Goal: Task Accomplishment & Management: Use online tool/utility

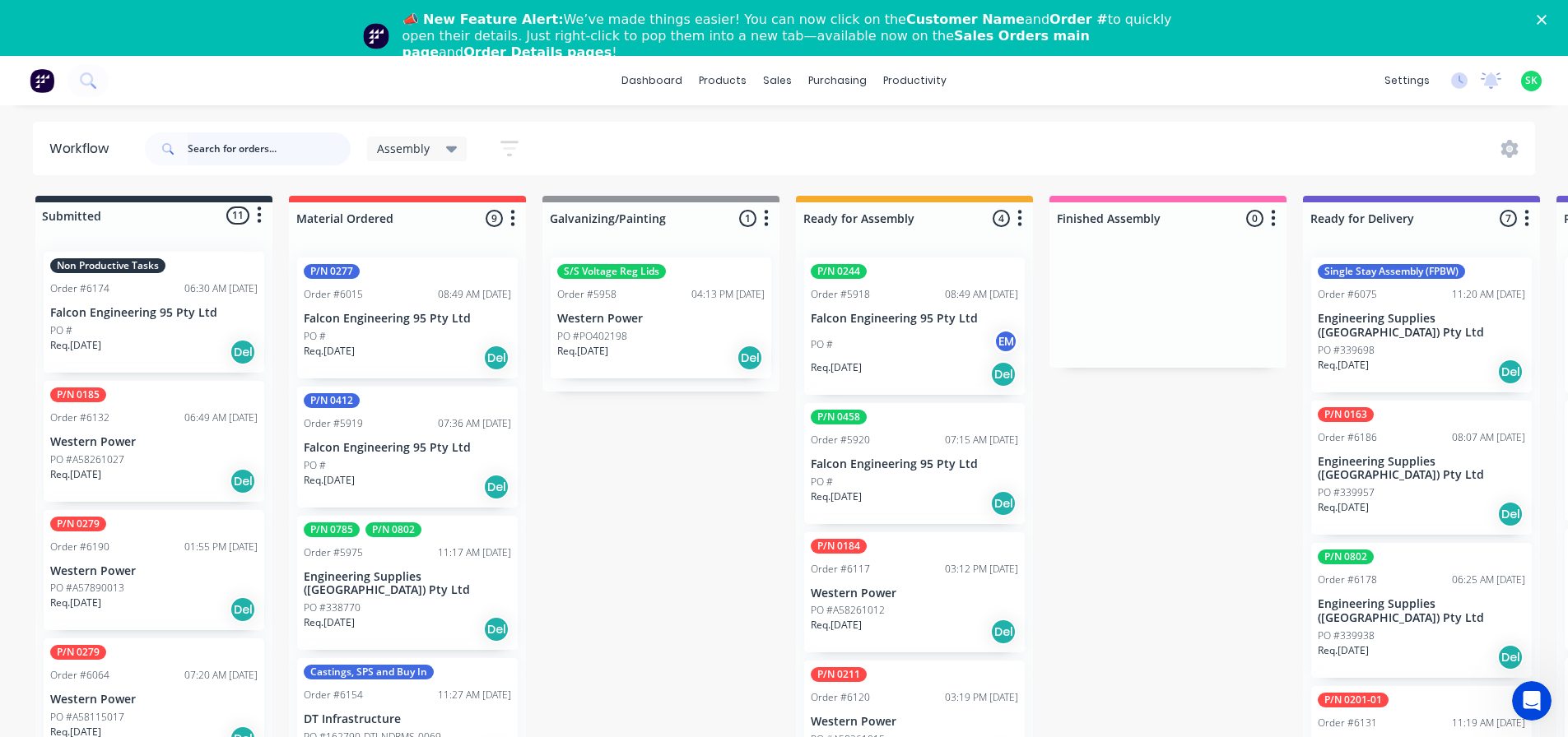
click at [218, 147] on input "text" at bounding box center [268, 149] width 163 height 33
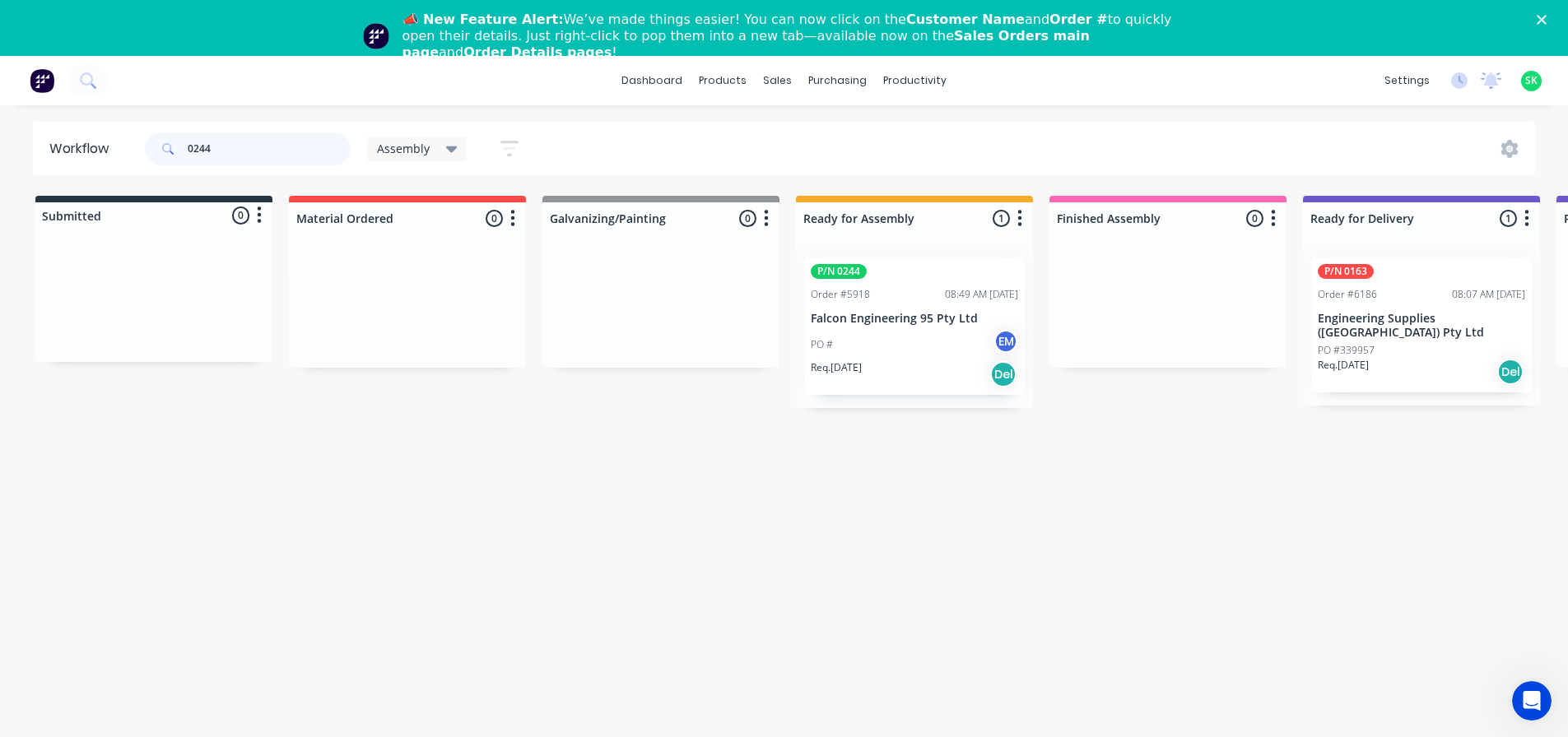
type input "0244"
click at [911, 324] on p "Falcon Engineering 95 Pty Ltd" at bounding box center [914, 318] width 207 height 14
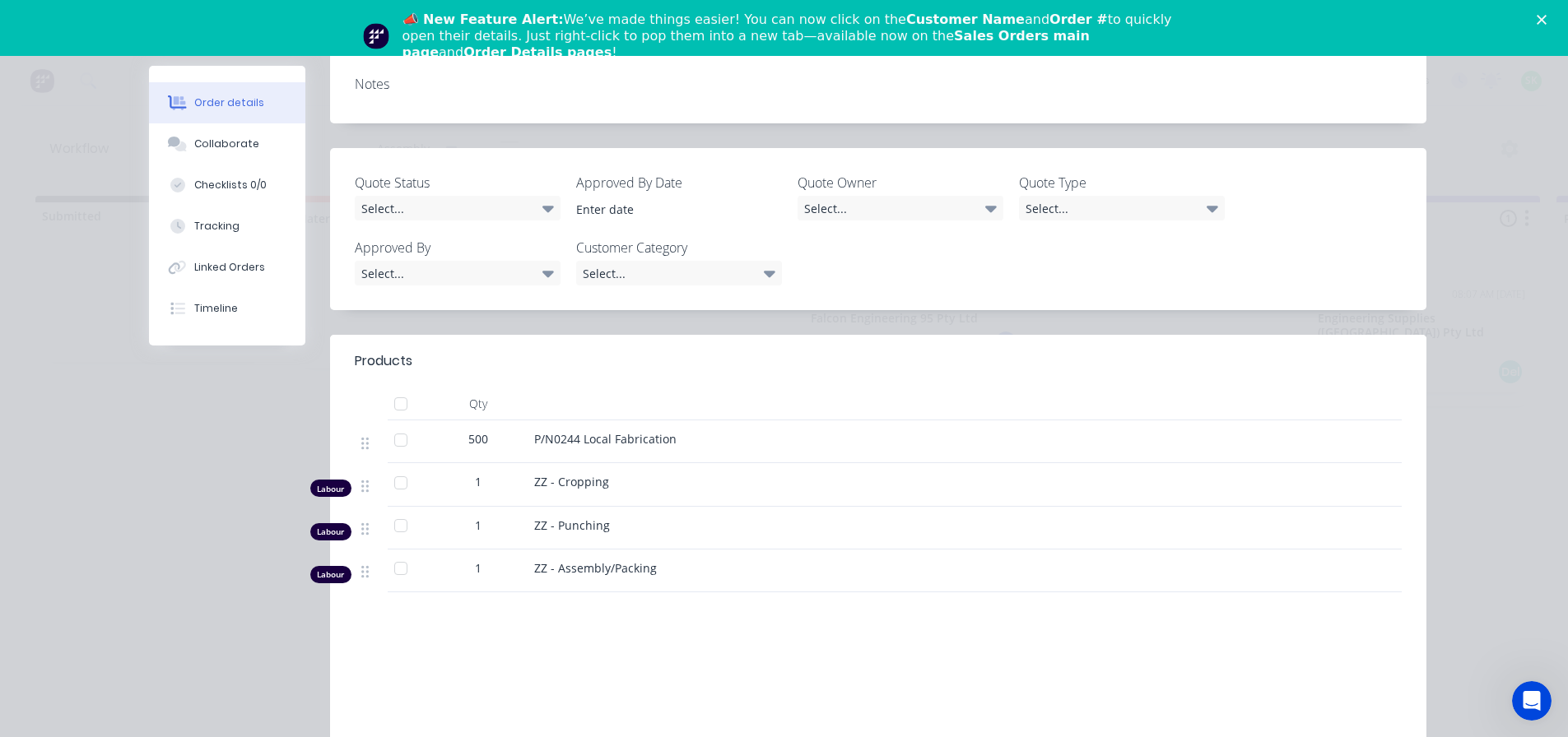
scroll to position [329, 0]
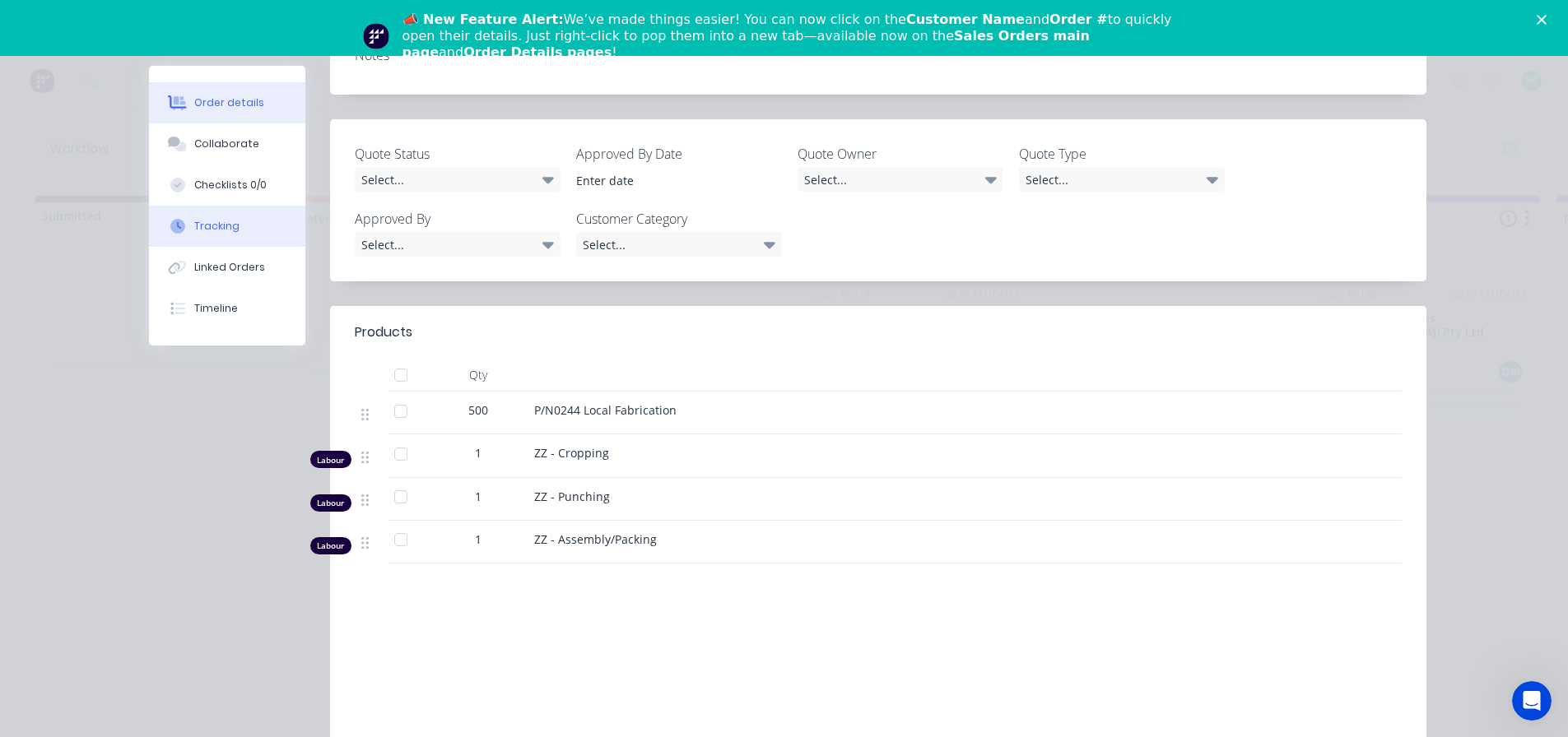
click at [232, 222] on button "Tracking" at bounding box center [227, 227] width 156 height 41
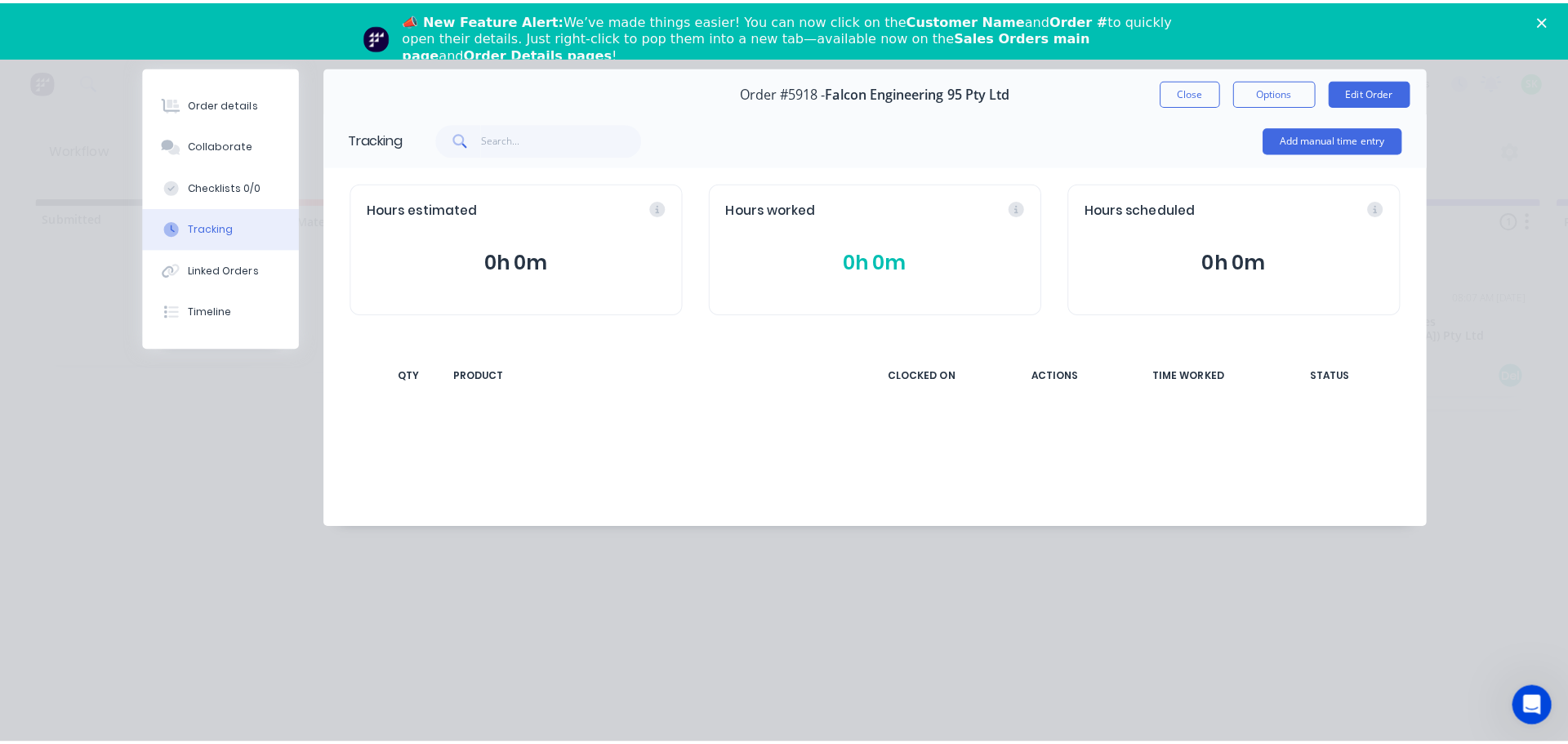
scroll to position [0, 0]
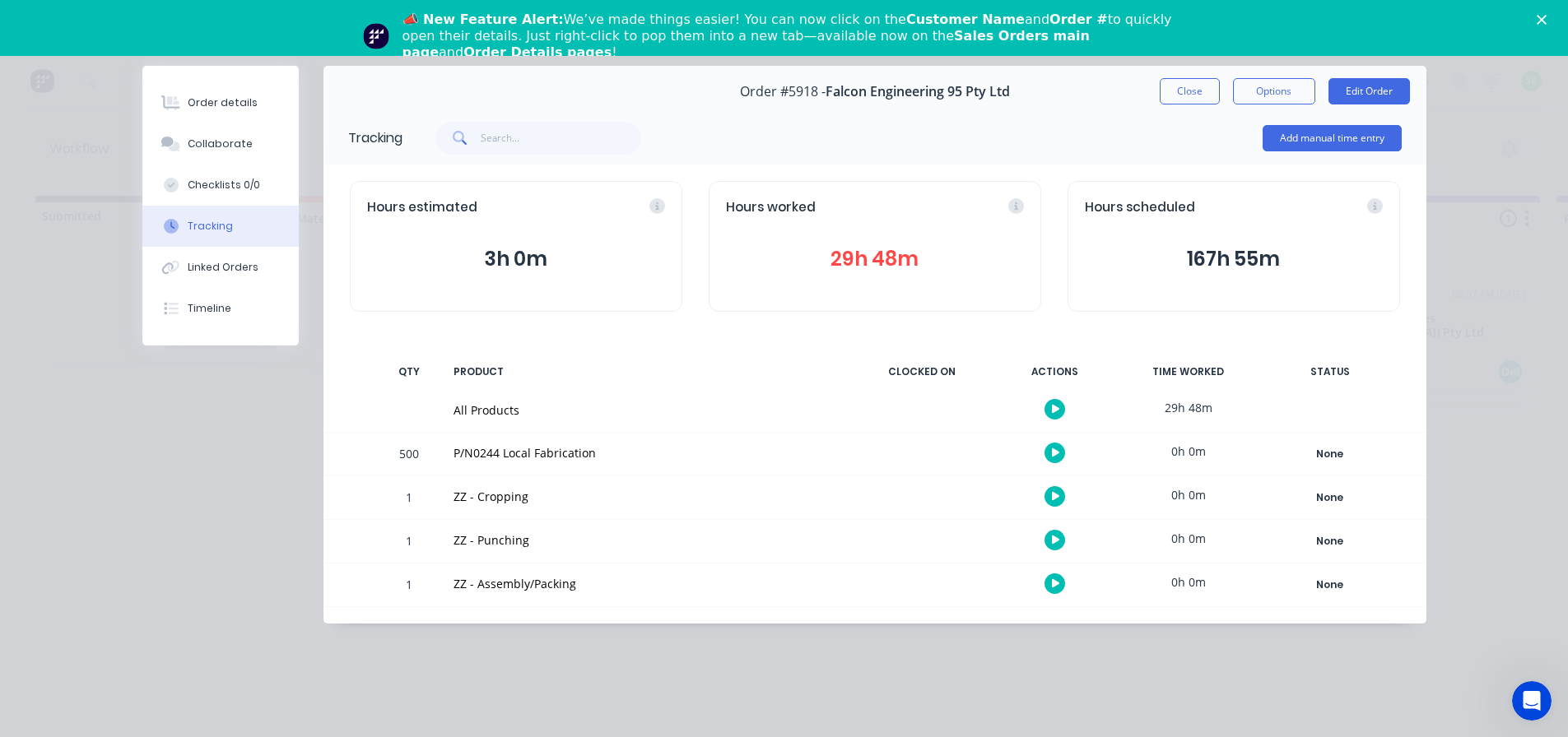
click at [1056, 584] on icon "button" at bounding box center [1056, 584] width 8 height 9
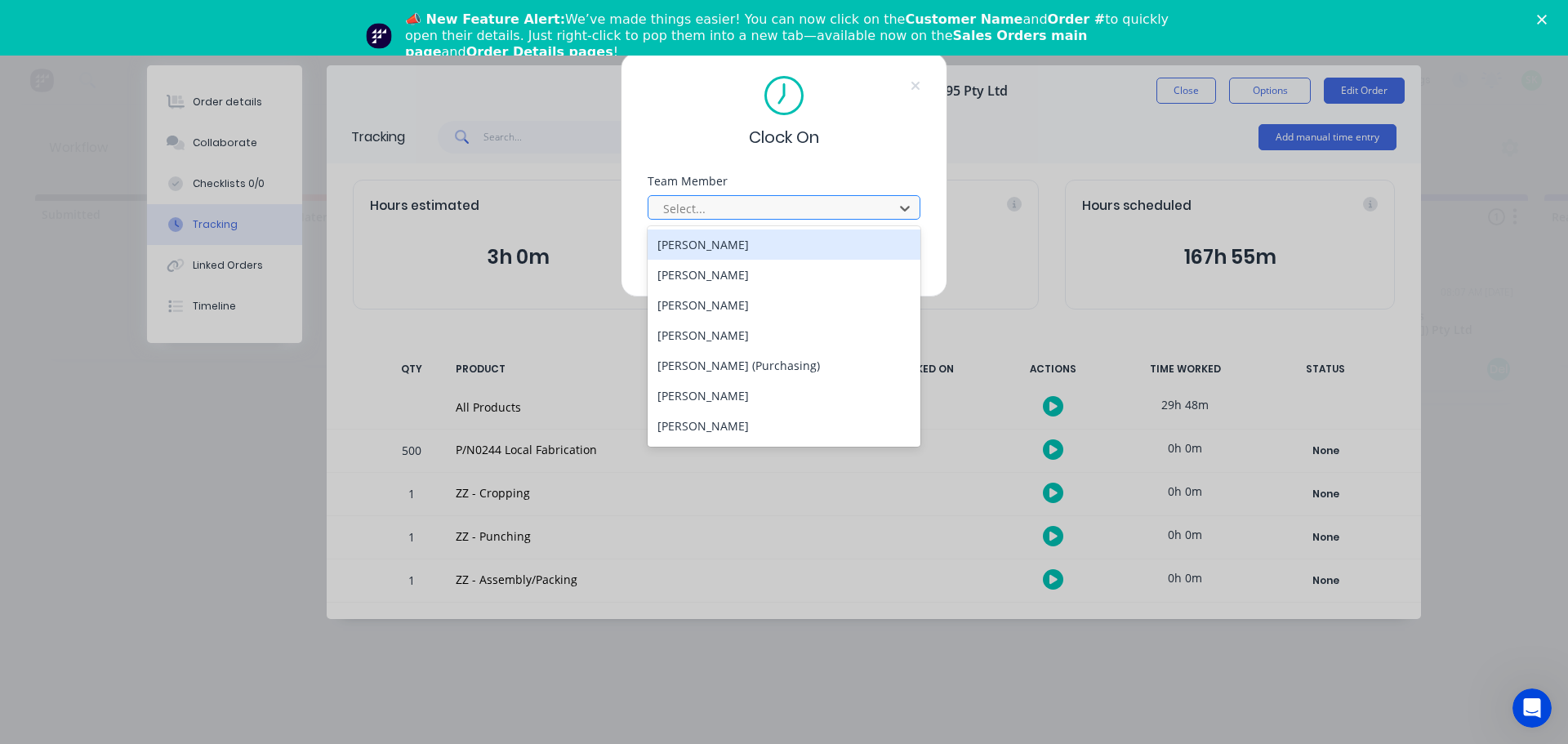
click at [864, 207] on div at bounding box center [774, 208] width 224 height 21
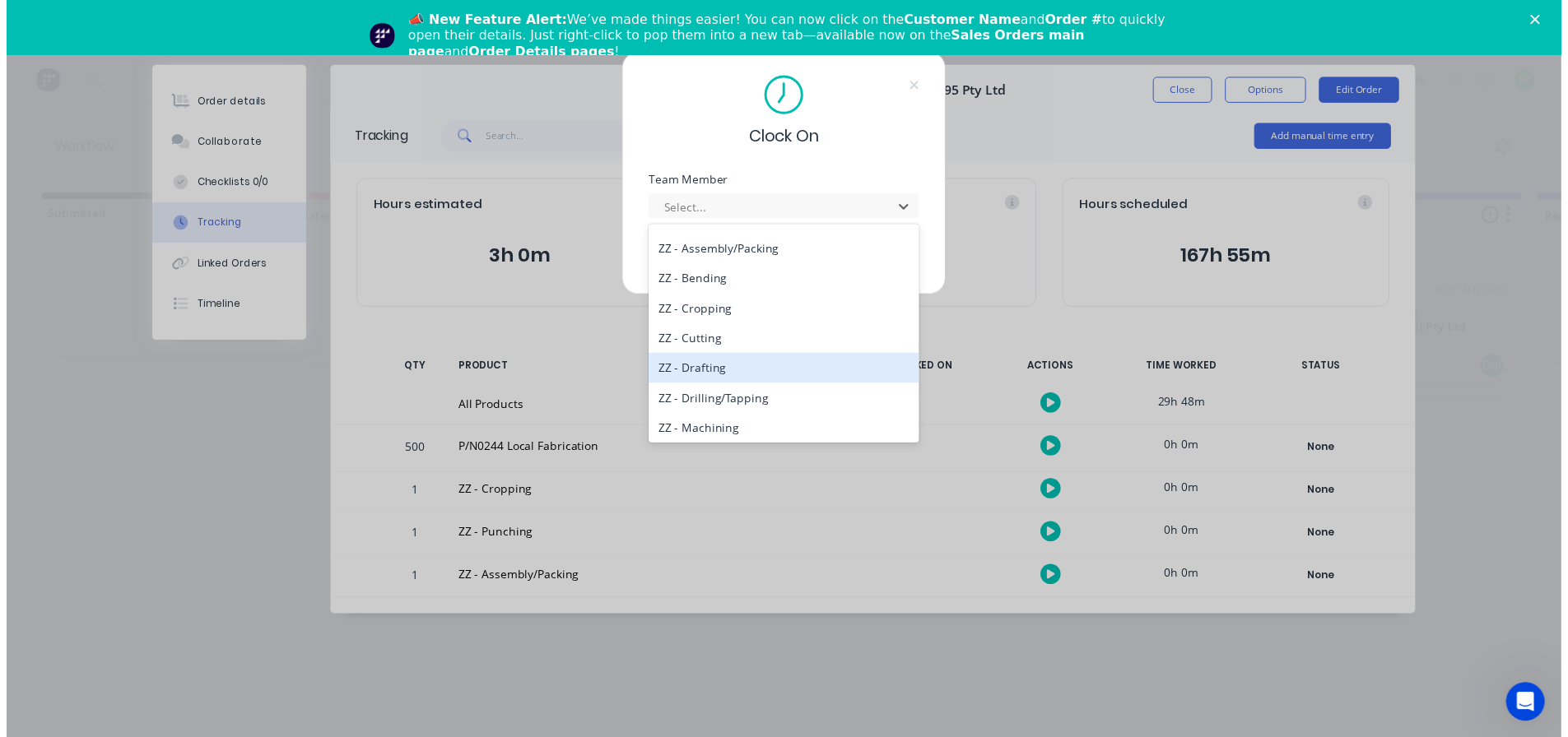
scroll to position [691, 0]
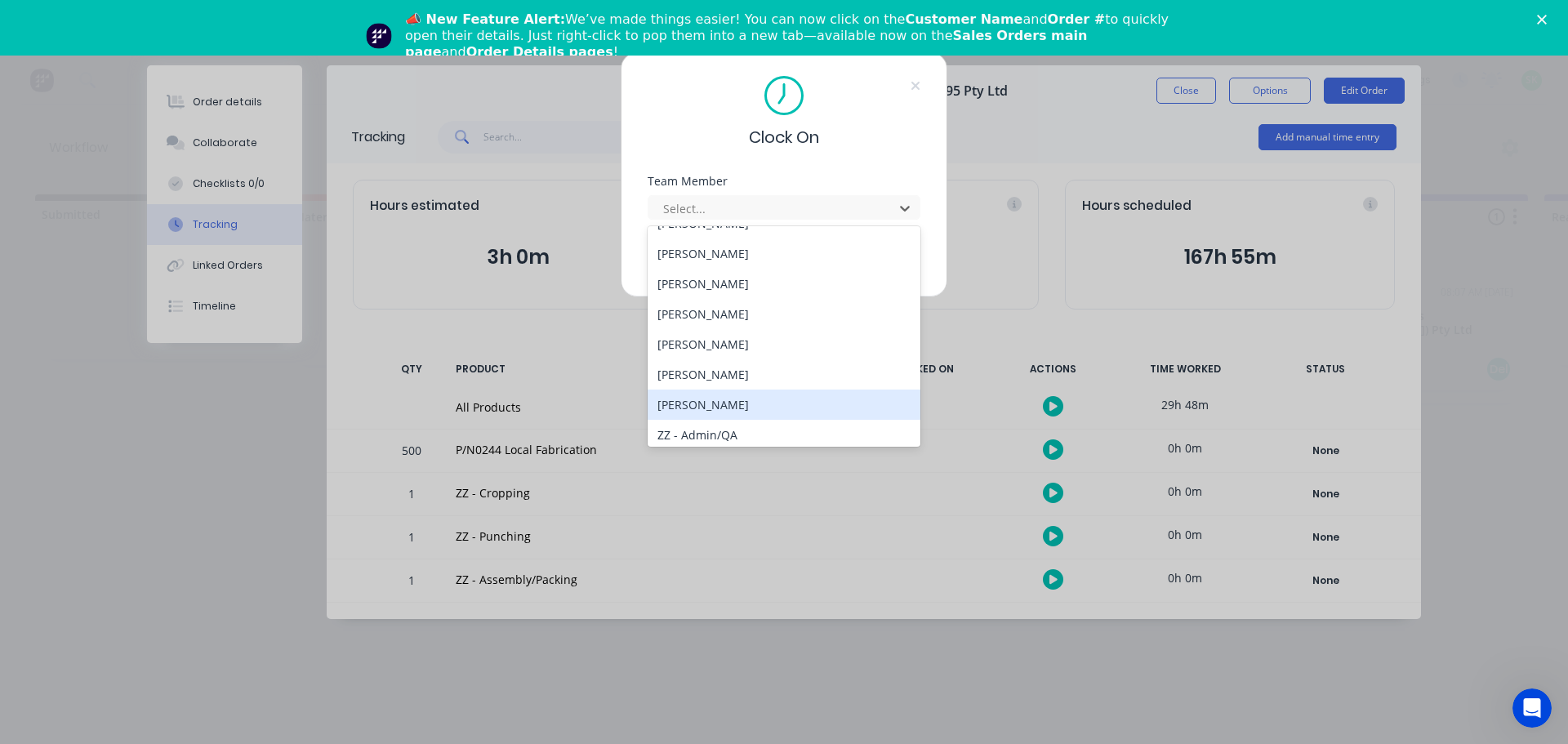
click at [704, 395] on div "[PERSON_NAME]" at bounding box center [784, 405] width 273 height 30
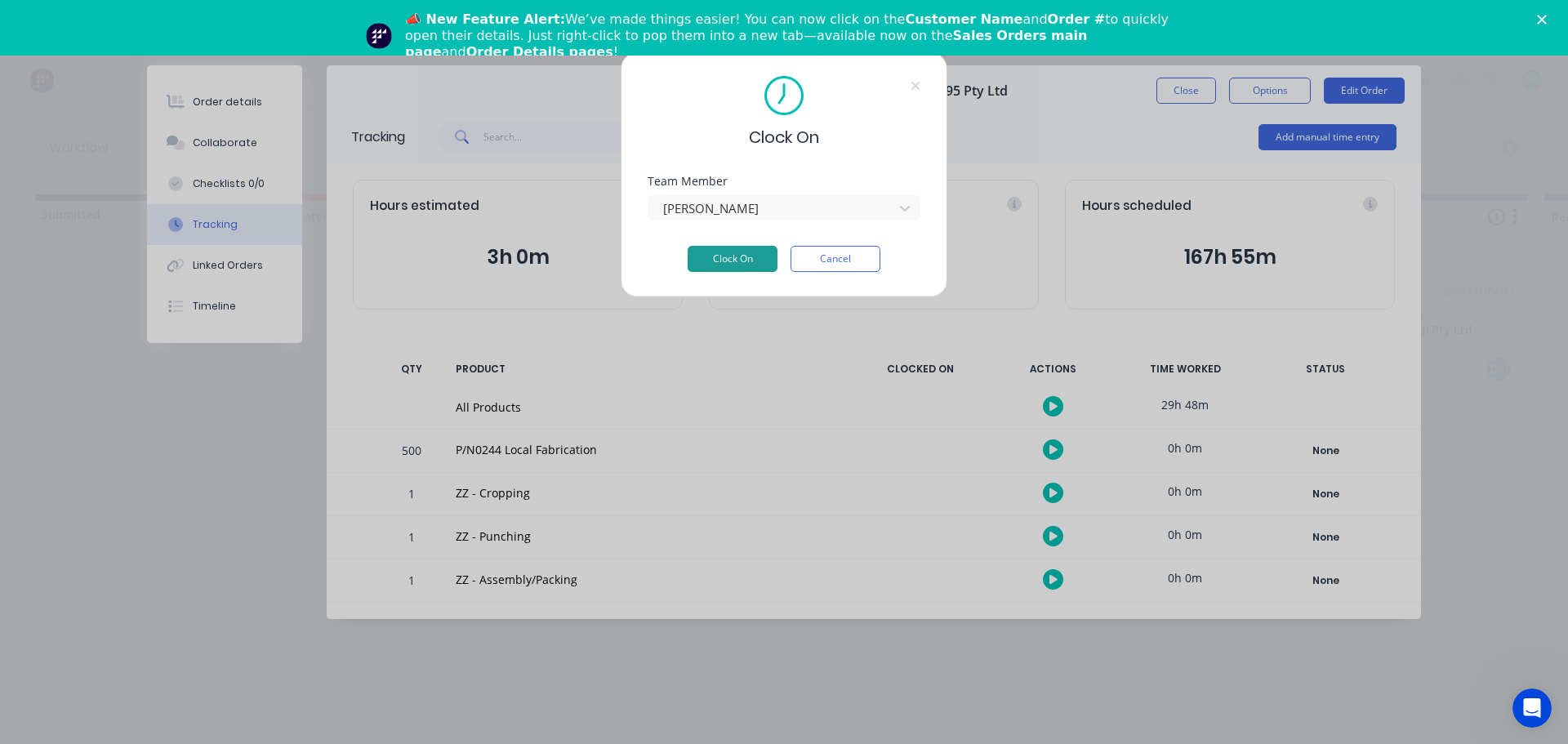
click at [726, 253] on button "Clock On" at bounding box center [733, 259] width 90 height 26
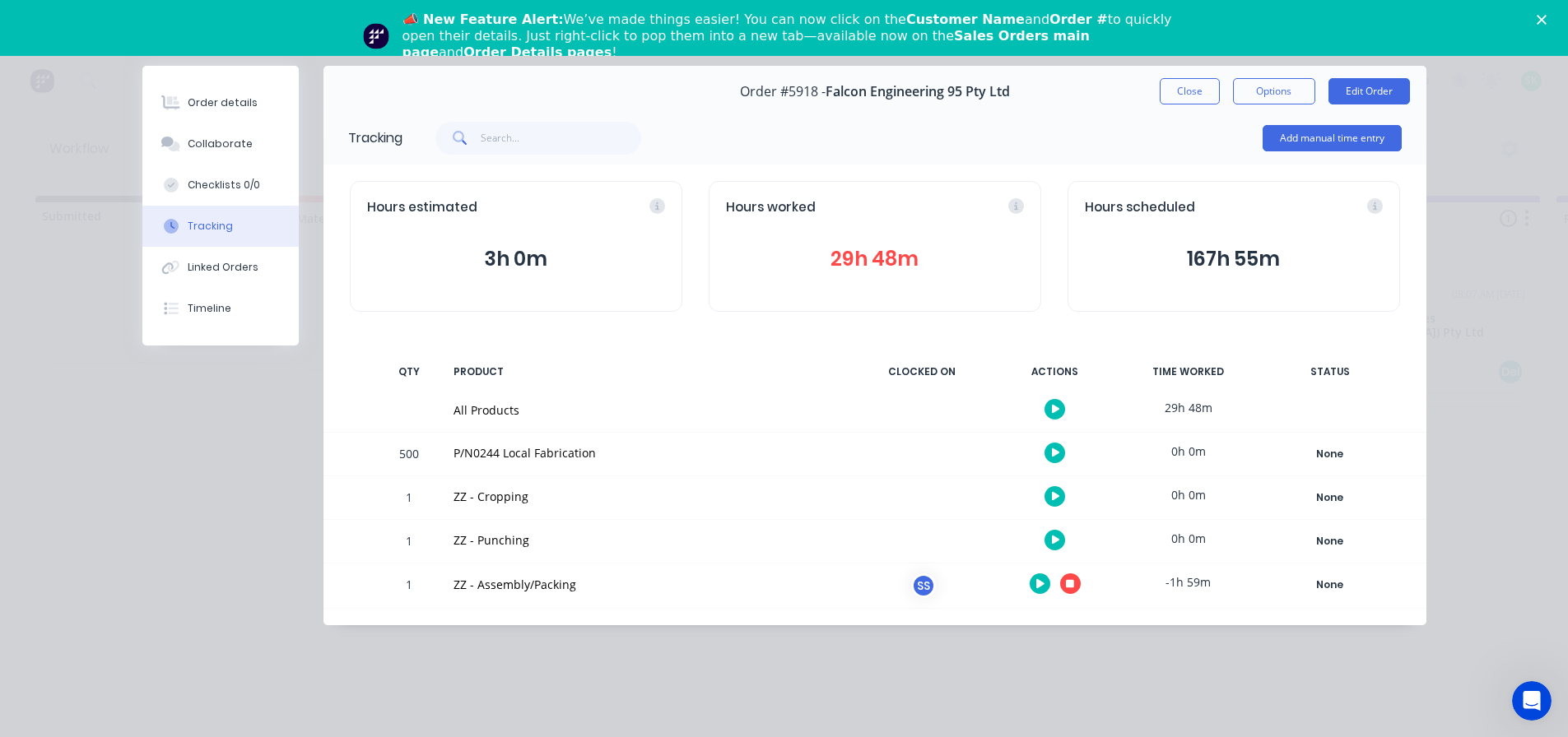
click at [1069, 587] on icon "button" at bounding box center [1070, 584] width 8 height 8
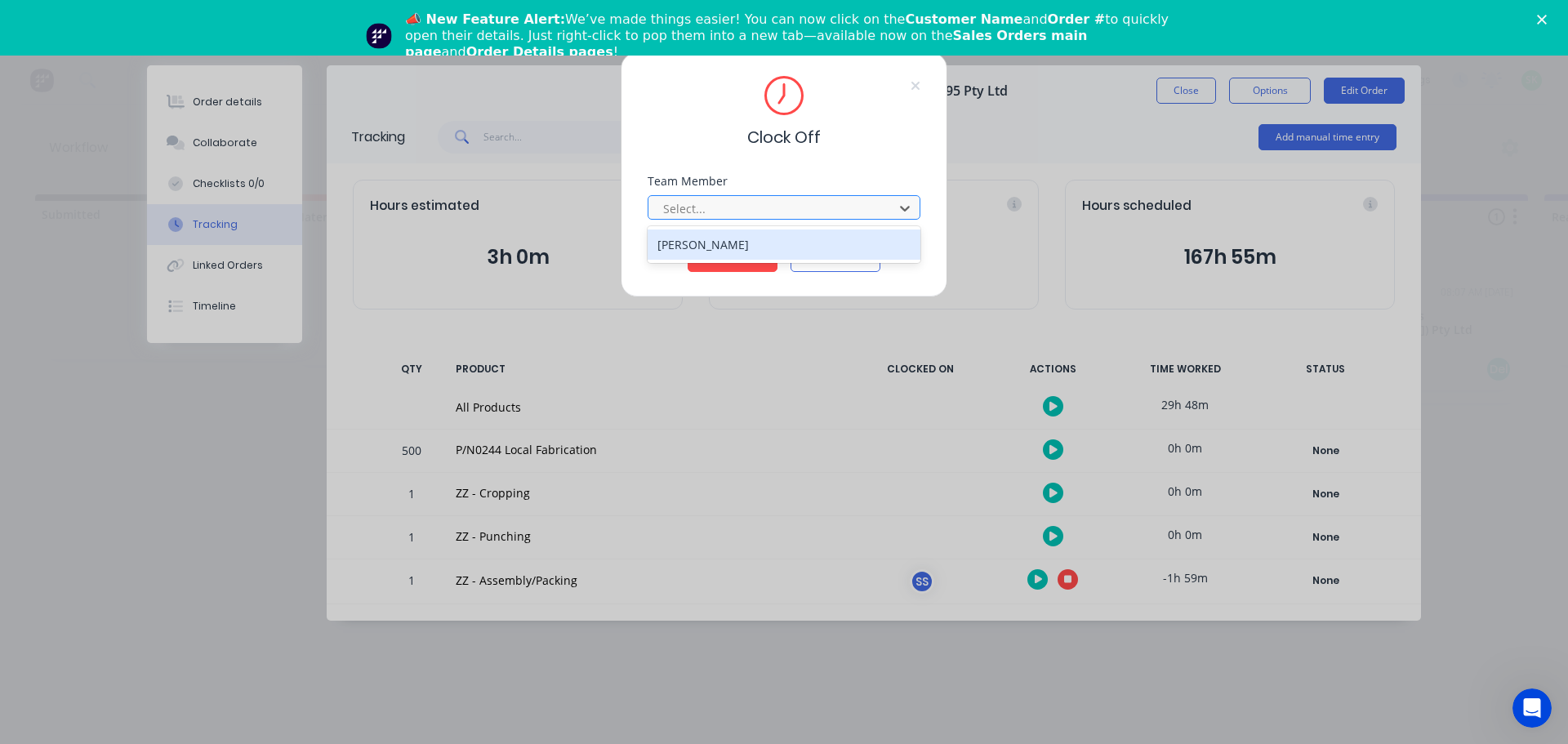
click at [818, 205] on div at bounding box center [774, 208] width 224 height 21
click at [755, 247] on div "[PERSON_NAME]" at bounding box center [784, 245] width 273 height 30
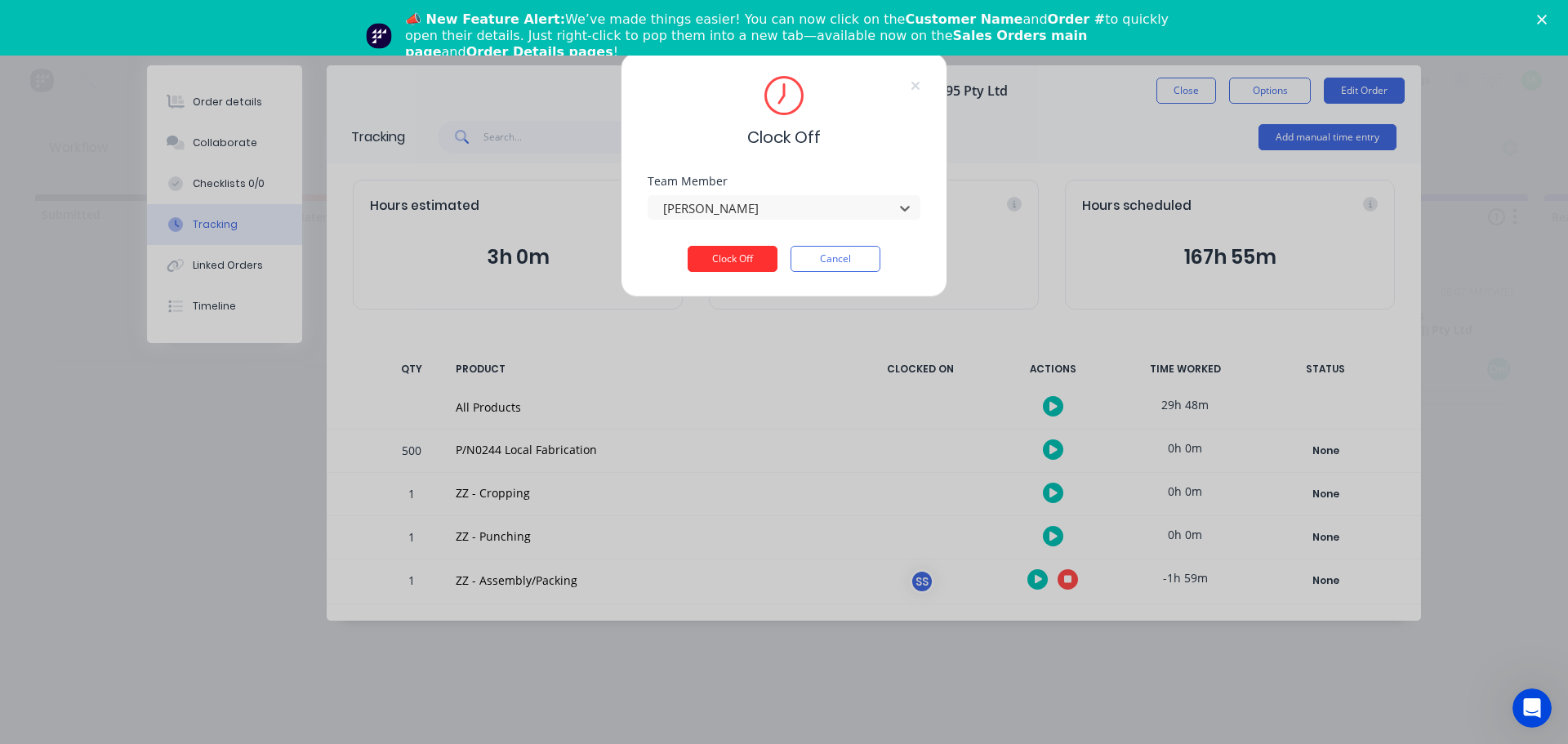
click at [745, 263] on button "Clock Off" at bounding box center [733, 259] width 90 height 26
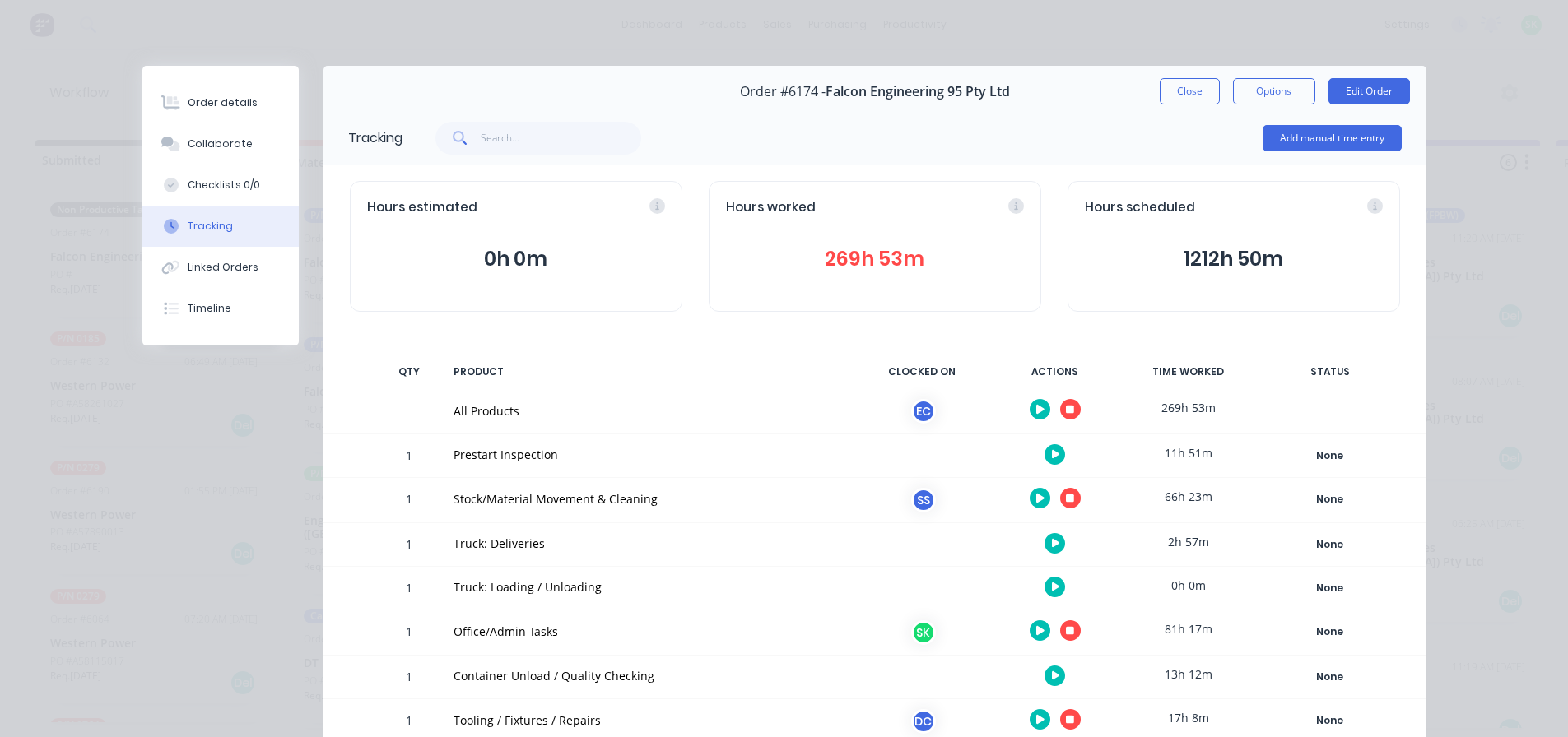
scroll to position [3, 0]
click at [1066, 496] on icon "button" at bounding box center [1070, 498] width 8 height 8
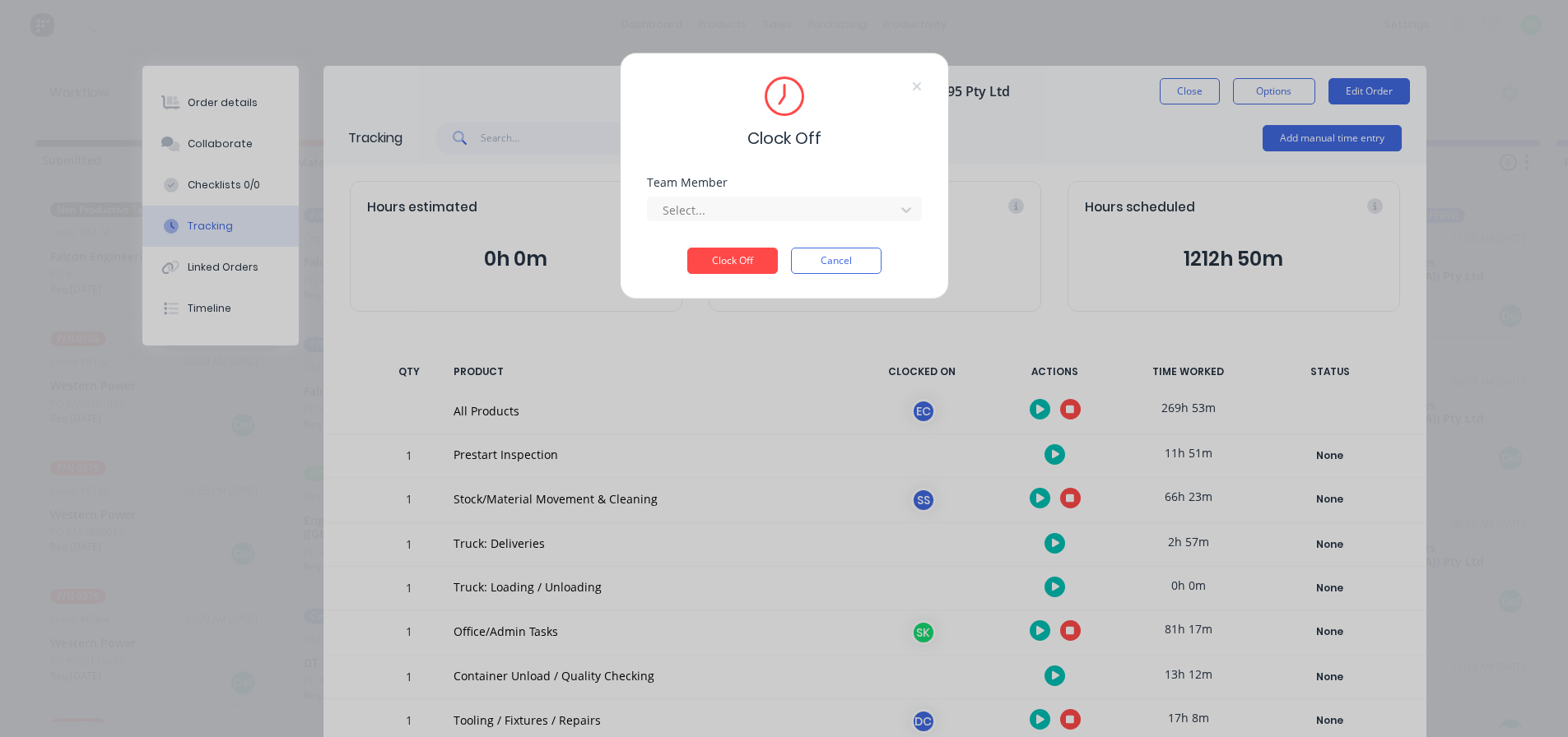
scroll to position [0, 0]
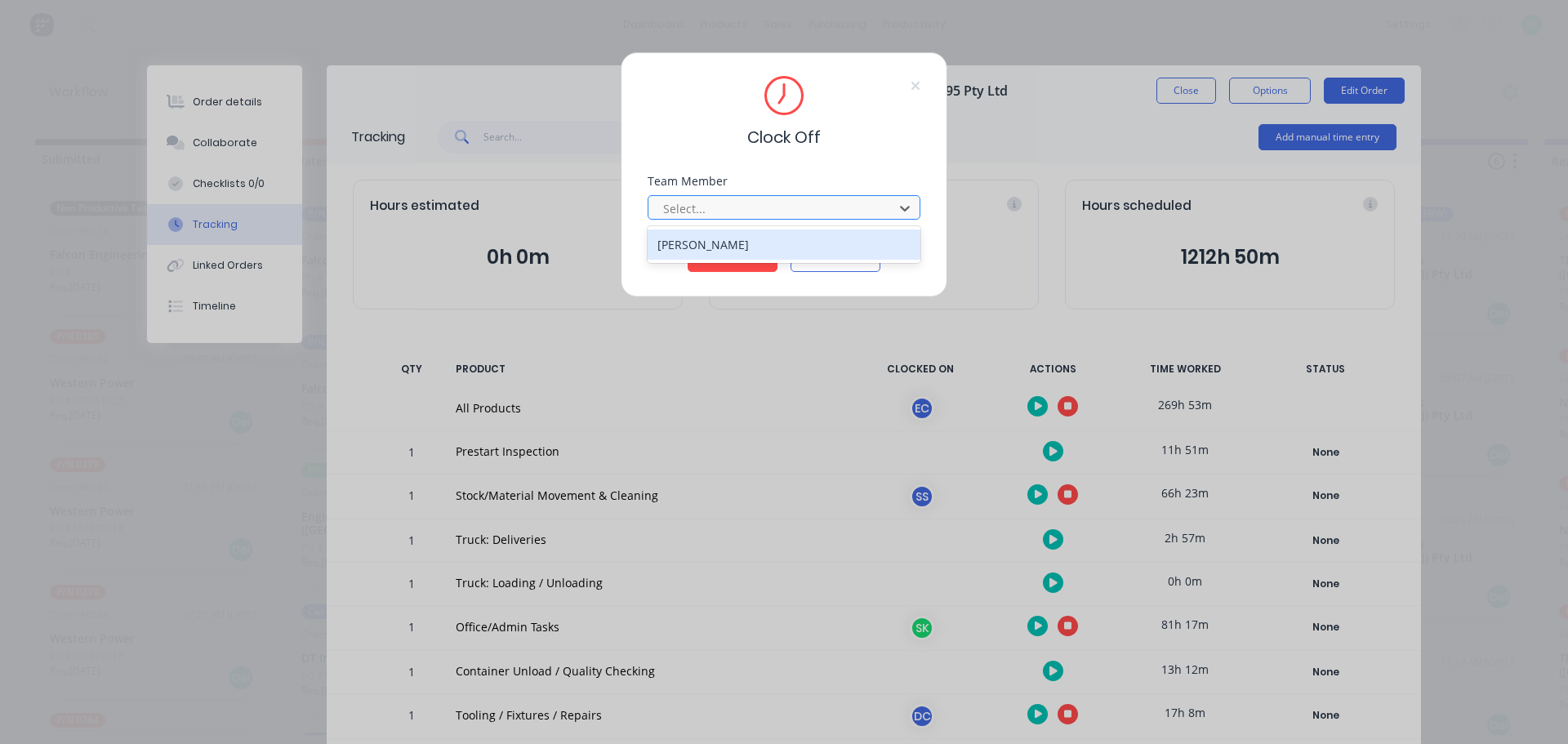
click at [806, 204] on div at bounding box center [774, 208] width 224 height 21
click at [748, 241] on div "[PERSON_NAME]" at bounding box center [784, 245] width 273 height 30
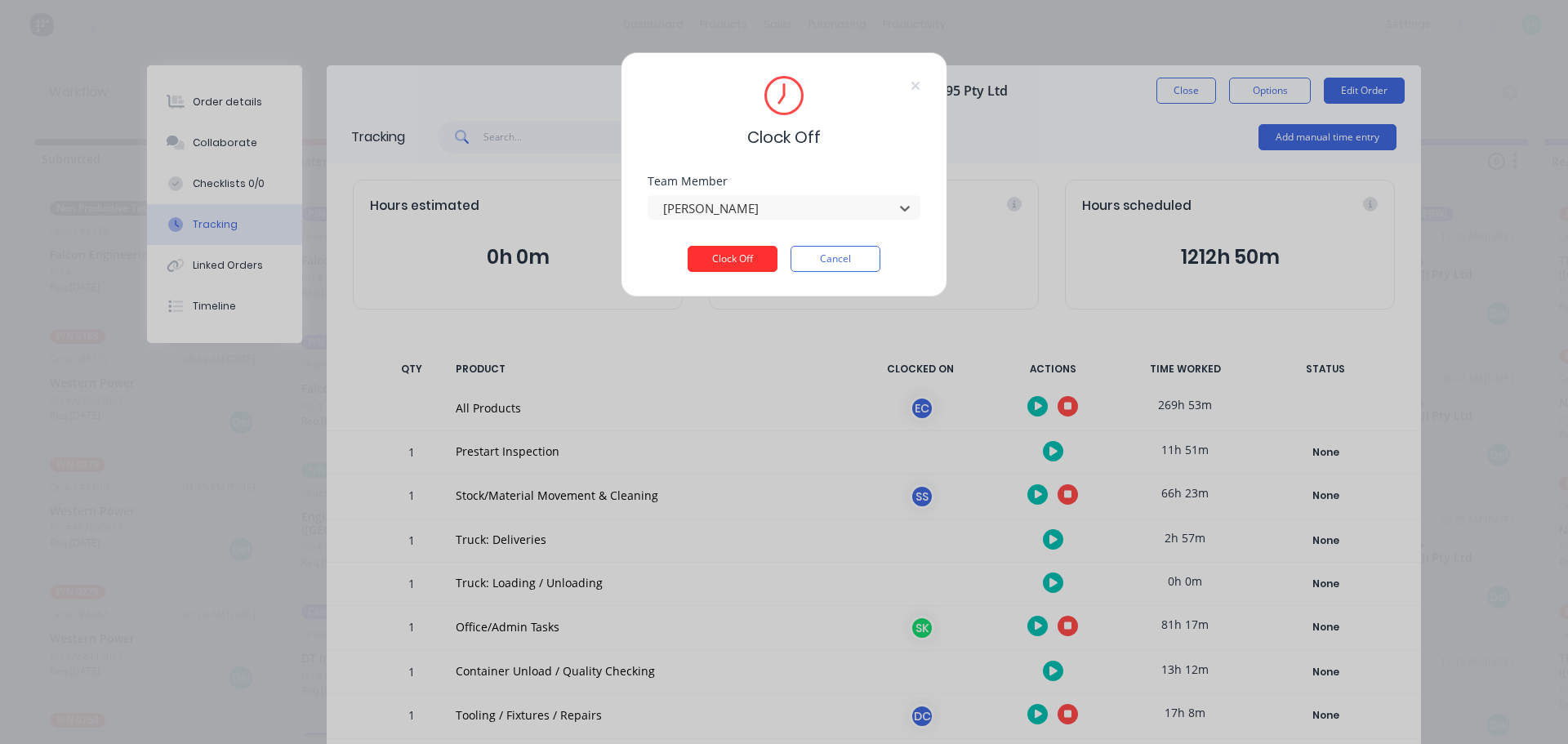
click at [734, 261] on button "Clock Off" at bounding box center [733, 259] width 90 height 26
